Goal: Task Accomplishment & Management: Use online tool/utility

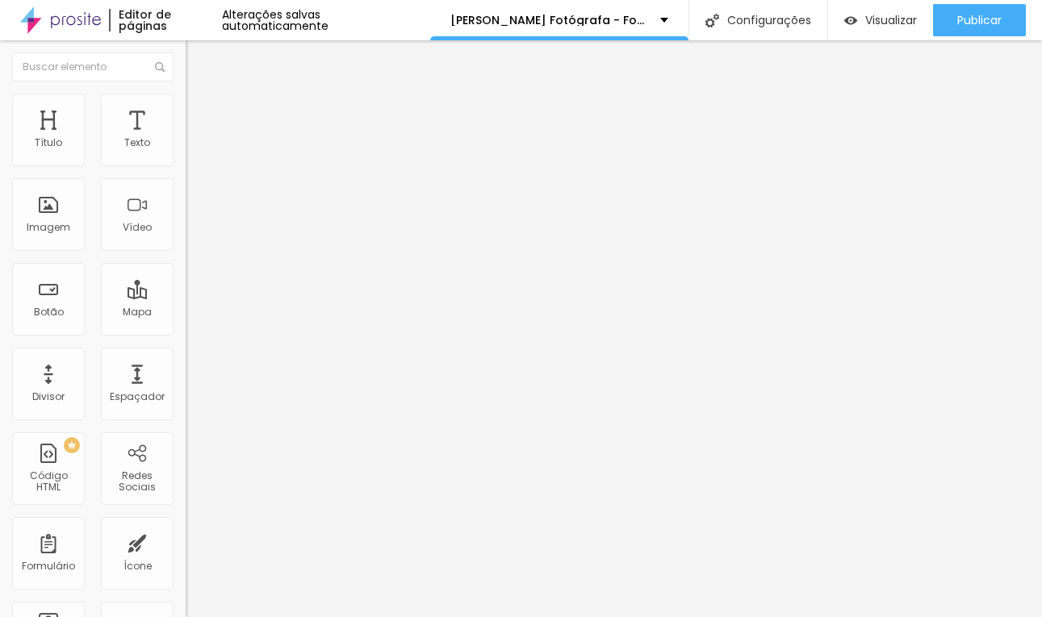
click at [186, 99] on ul "Conteúdo Estilo Avançado" at bounding box center [279, 101] width 186 height 48
click at [186, 102] on img at bounding box center [193, 101] width 15 height 15
click at [200, 108] on span "Estilo" at bounding box center [212, 105] width 25 height 14
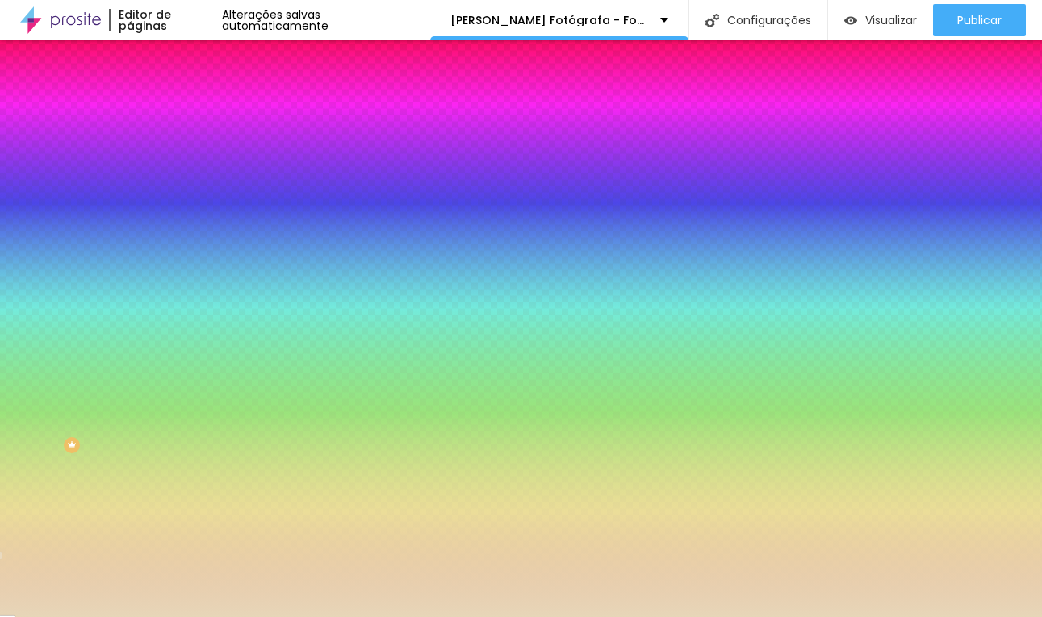
click at [186, 236] on input "#E7D6B8" at bounding box center [283, 227] width 194 height 16
paste input "F5E6C"
click at [186, 236] on input "#F5E6C" at bounding box center [283, 227] width 194 height 16
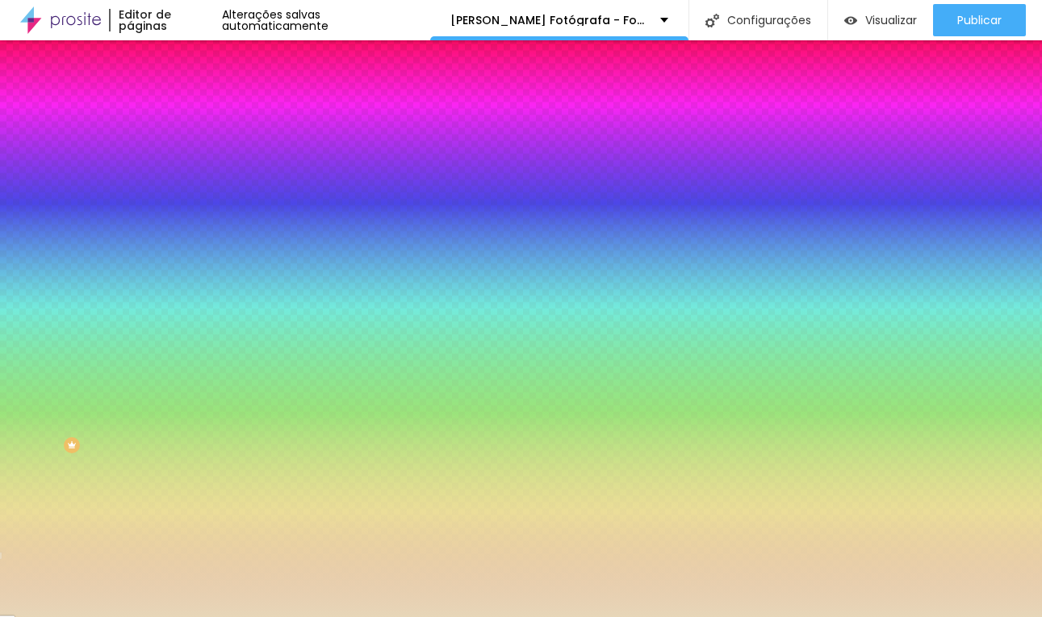
click at [186, 236] on input "#F5E6C" at bounding box center [283, 227] width 194 height 16
paste input "F"
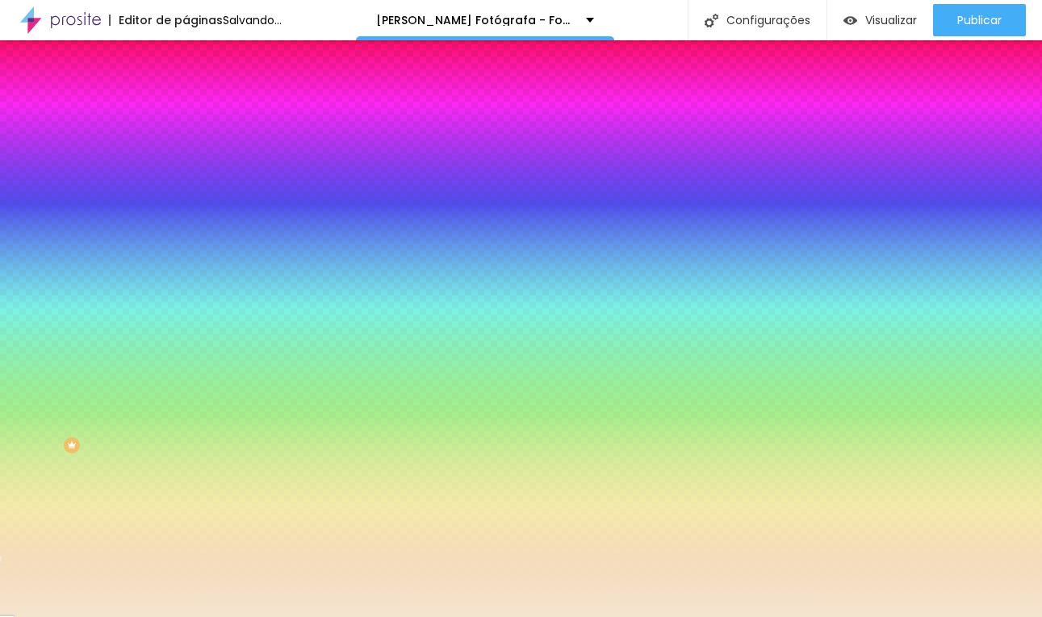
type input "#F5E6CF"
click at [186, 219] on div at bounding box center [279, 219] width 186 height 0
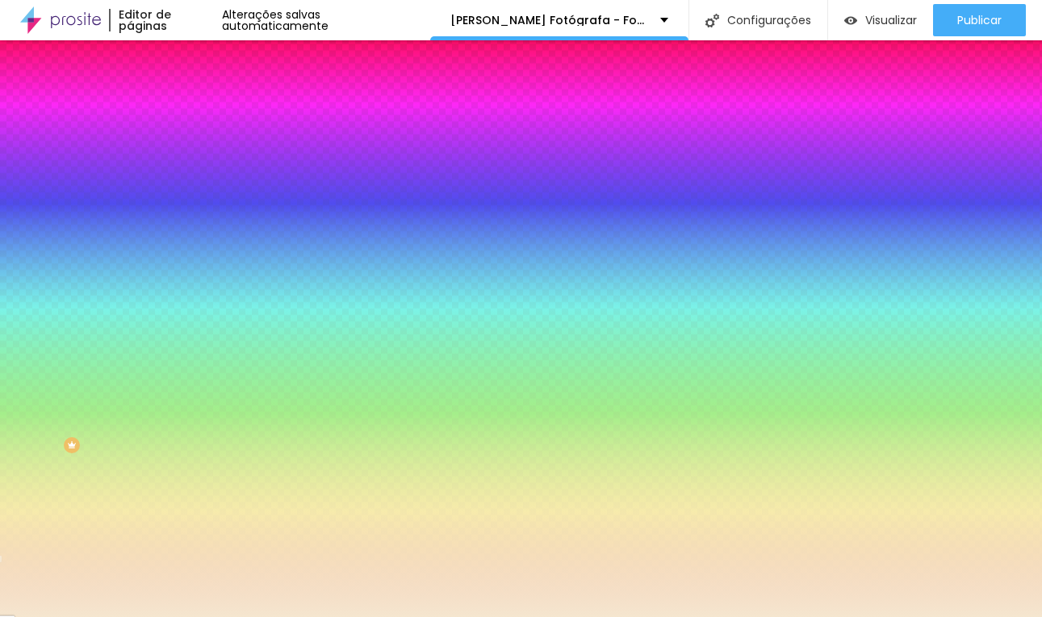
click at [186, 236] on div "#F5E6CF" at bounding box center [279, 227] width 186 height 16
click at [186, 219] on div at bounding box center [279, 219] width 186 height 0
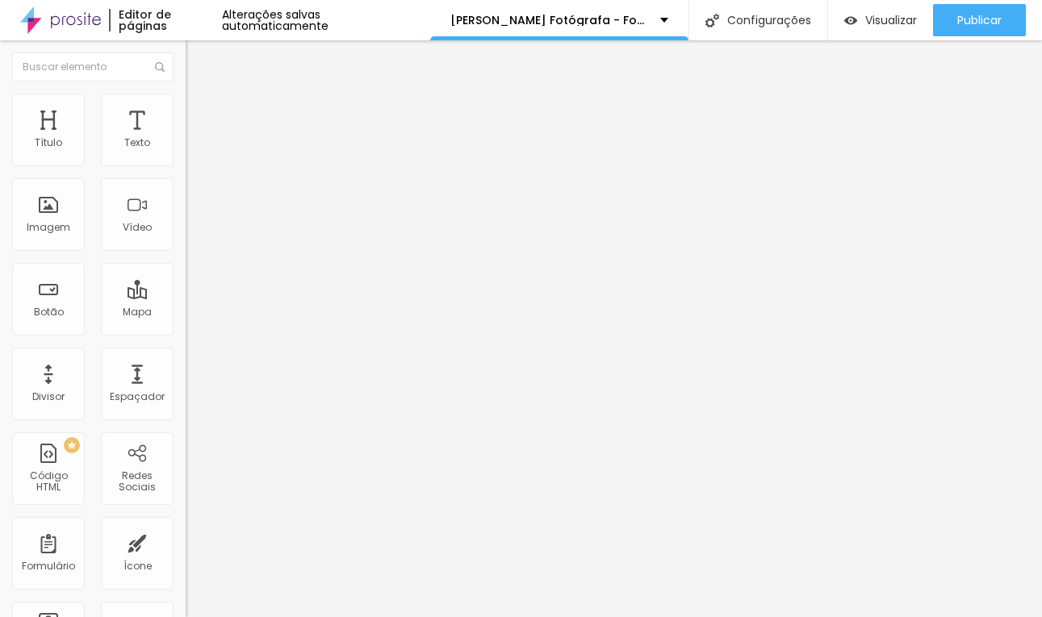
click at [186, 110] on li "Estilo" at bounding box center [279, 102] width 186 height 16
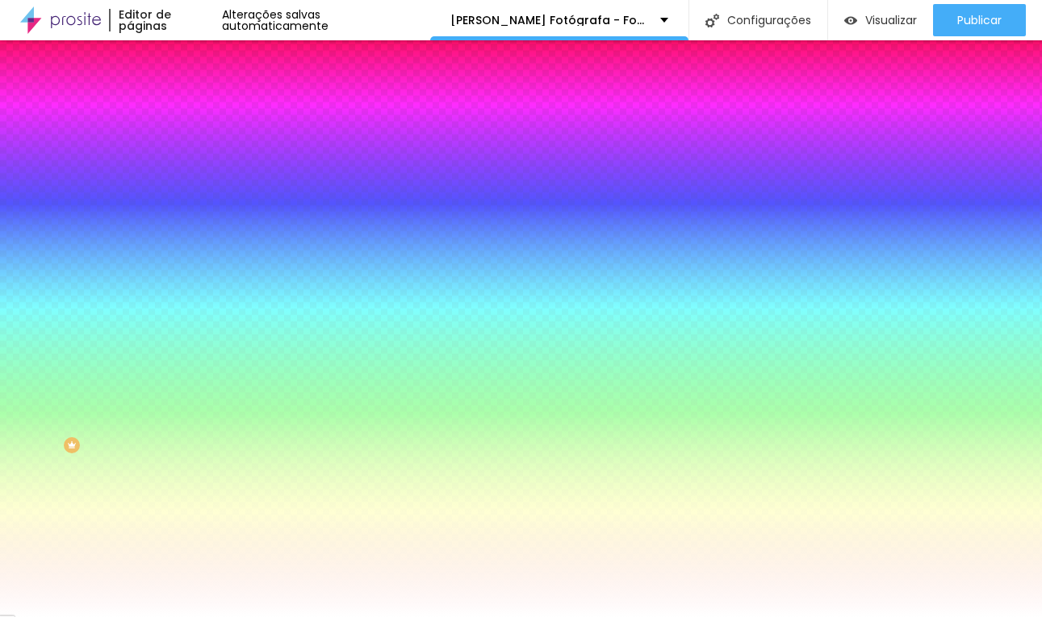
click at [186, 236] on input "#FFFFFF" at bounding box center [283, 227] width 194 height 16
paste input "5E6C"
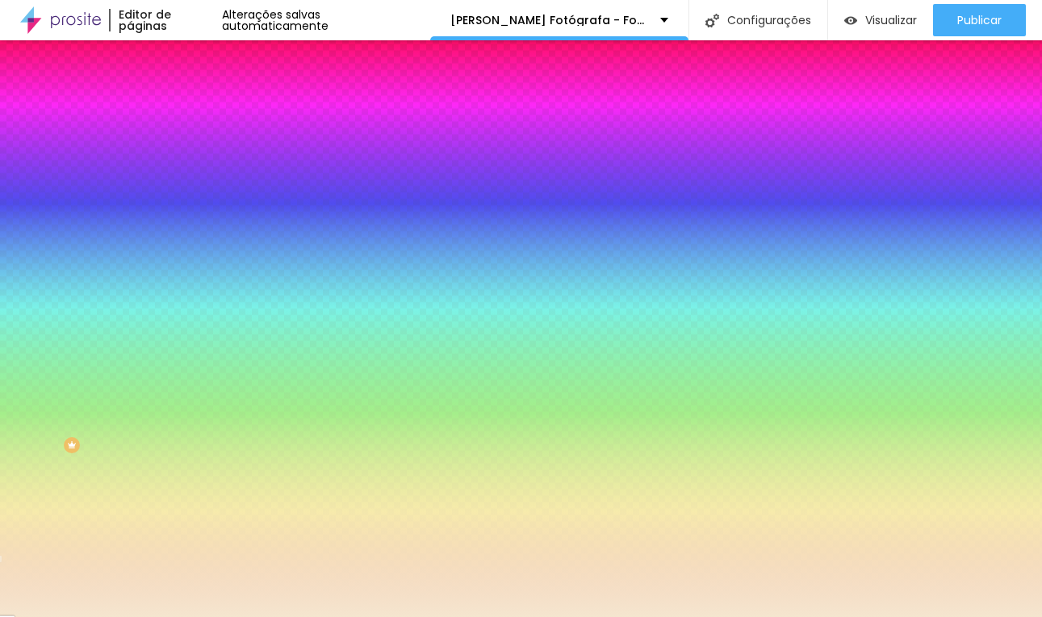
type input "#F5E6CF"
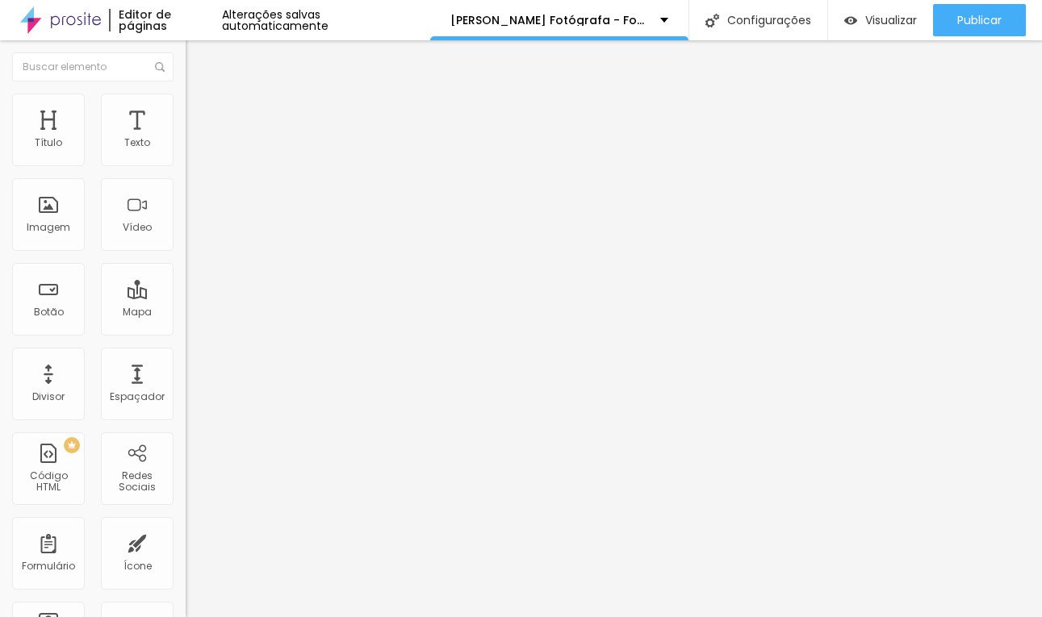
click at [186, 105] on li "Estilo" at bounding box center [279, 102] width 186 height 16
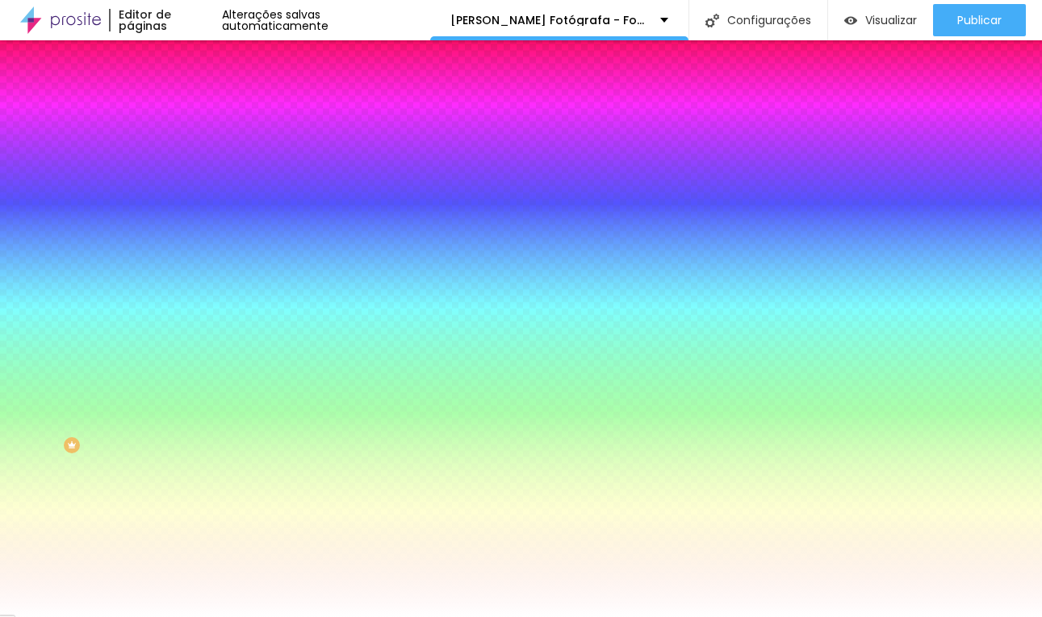
click at [186, 236] on input "#FFFFFF" at bounding box center [283, 227] width 194 height 16
paste input "5E6C"
click at [186, 236] on input "#F5E6C" at bounding box center [283, 227] width 194 height 16
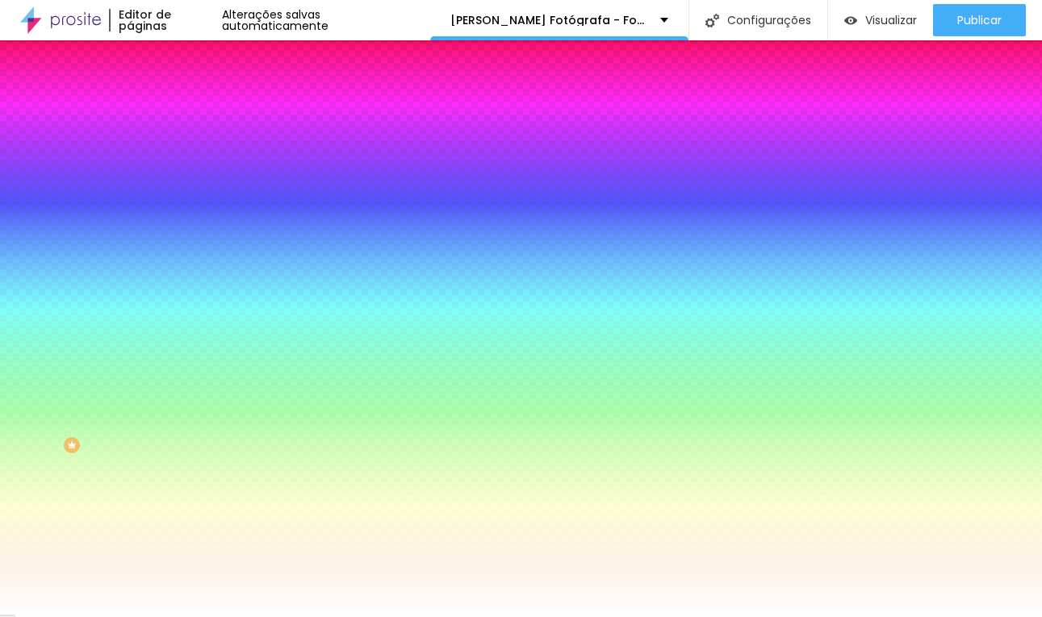
click at [186, 236] on input "#F5E6C" at bounding box center [283, 227] width 194 height 16
paste input "F"
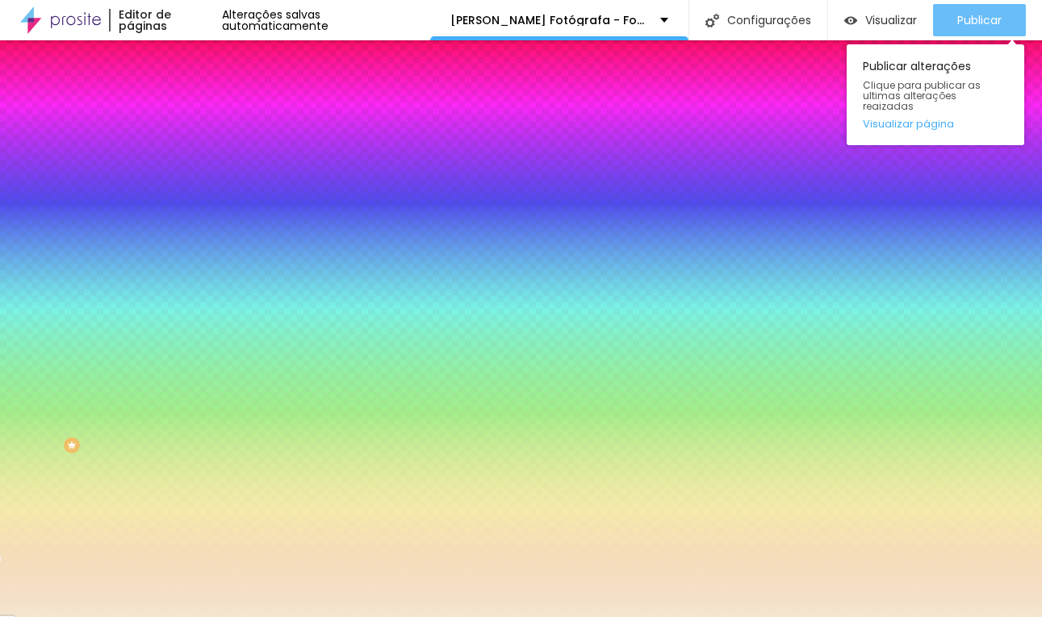
type input "#F5E6CF"
click at [1000, 18] on span "Publicar" at bounding box center [979, 20] width 44 height 13
click at [966, 22] on span "Publicar" at bounding box center [979, 20] width 44 height 13
